Goal: Task Accomplishment & Management: Complete application form

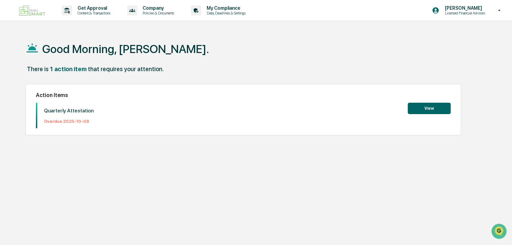
click at [424, 108] on button "View" at bounding box center [429, 108] width 43 height 11
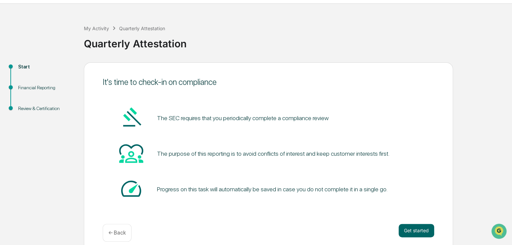
scroll to position [25, 0]
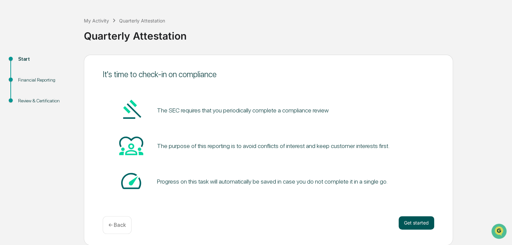
click at [416, 220] on button "Get started" at bounding box center [417, 222] width 36 height 13
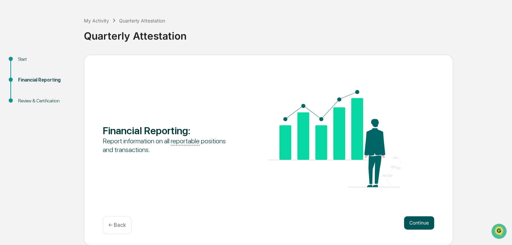
click at [428, 225] on button "Continue" at bounding box center [419, 222] width 30 height 13
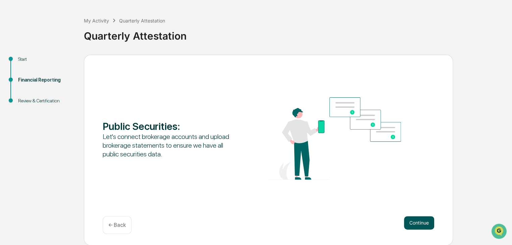
click at [421, 221] on button "Continue" at bounding box center [419, 222] width 30 height 13
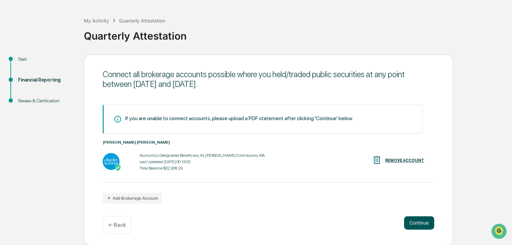
click at [423, 222] on button "Continue" at bounding box center [419, 222] width 30 height 13
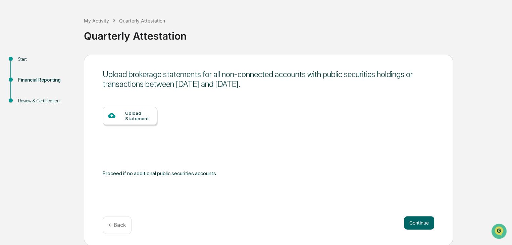
click at [111, 223] on p "← Back" at bounding box center [116, 225] width 17 height 6
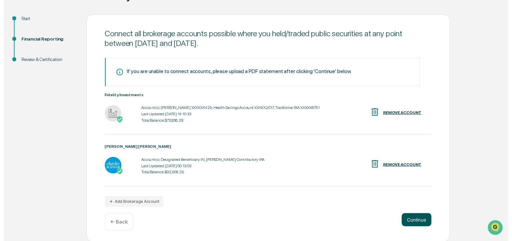
scroll to position [67, 0]
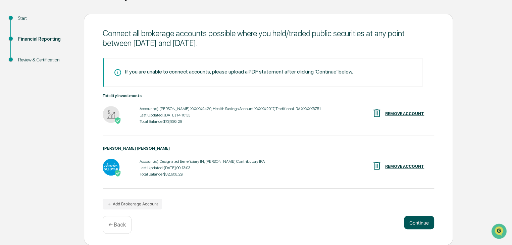
click at [415, 222] on button "Continue" at bounding box center [419, 222] width 30 height 13
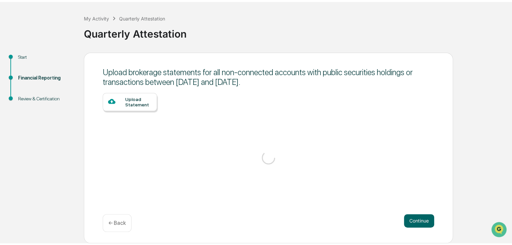
scroll to position [25, 0]
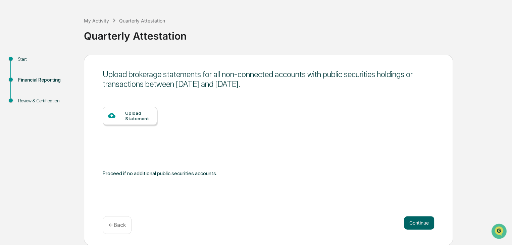
click at [115, 225] on p "← Back" at bounding box center [116, 225] width 17 height 6
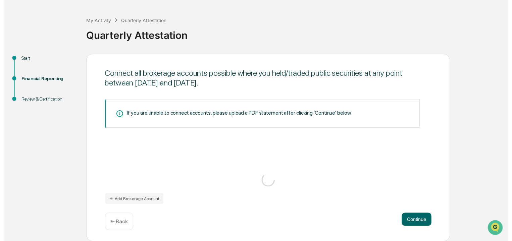
scroll to position [67, 0]
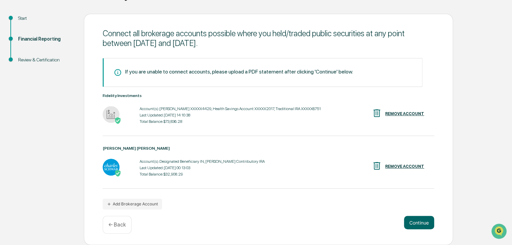
click at [423, 222] on button "Continue" at bounding box center [419, 222] width 30 height 13
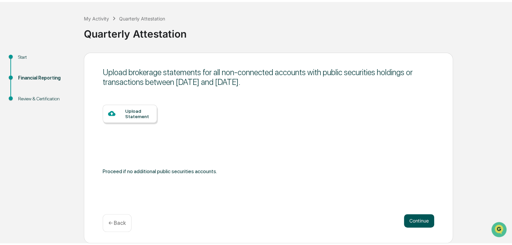
scroll to position [25, 0]
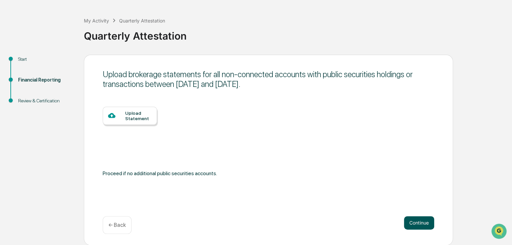
click at [430, 220] on button "Continue" at bounding box center [419, 222] width 30 height 13
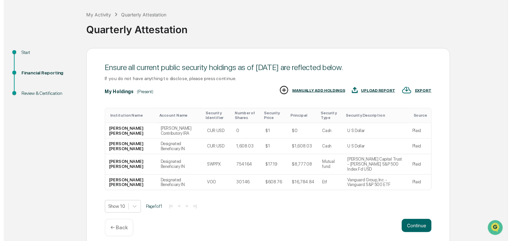
scroll to position [33, 0]
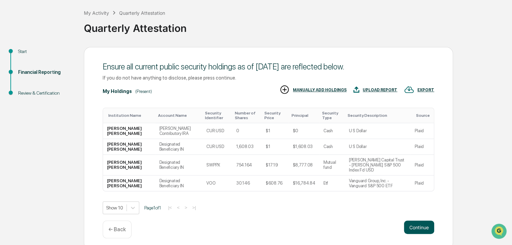
click at [421, 223] on button "Continue" at bounding box center [419, 226] width 30 height 13
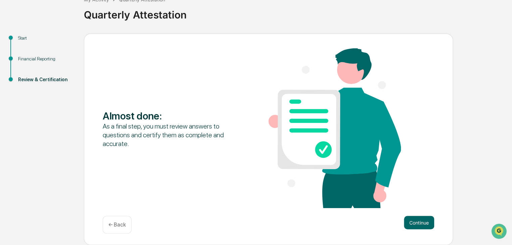
scroll to position [46, 0]
click at [424, 225] on button "Continue" at bounding box center [419, 222] width 30 height 13
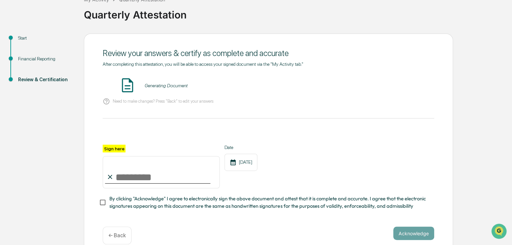
click at [139, 177] on input "Sign here" at bounding box center [161, 172] width 117 height 32
type input "**********"
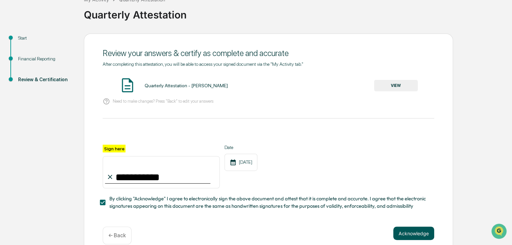
click at [422, 234] on button "Acknowledge" at bounding box center [413, 233] width 41 height 13
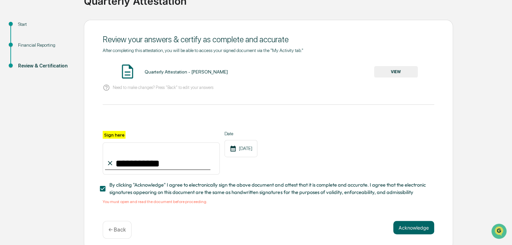
scroll to position [67, 0]
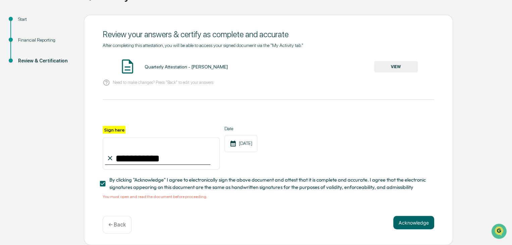
click at [392, 68] on button "VIEW" at bounding box center [396, 66] width 44 height 11
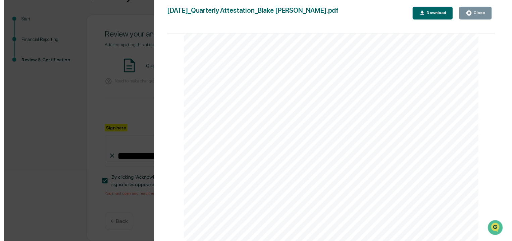
scroll to position [336, 0]
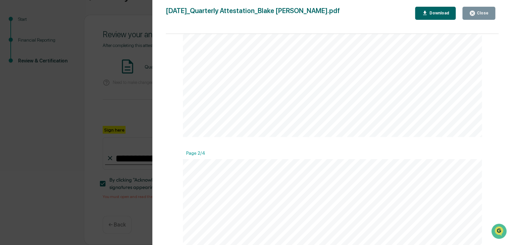
click at [476, 7] on button "Close" at bounding box center [478, 13] width 33 height 13
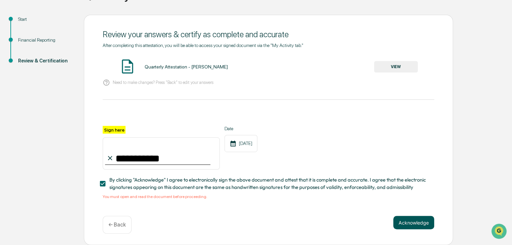
click at [410, 219] on button "Acknowledge" at bounding box center [413, 222] width 41 height 13
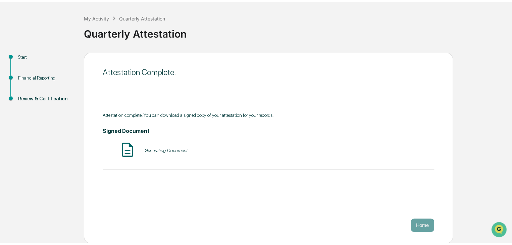
scroll to position [25, 0]
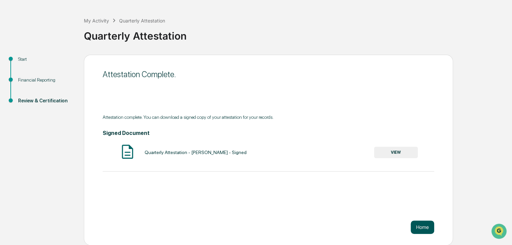
click at [416, 227] on button "Home" at bounding box center [422, 226] width 23 height 13
